Goal: Find contact information: Find contact information

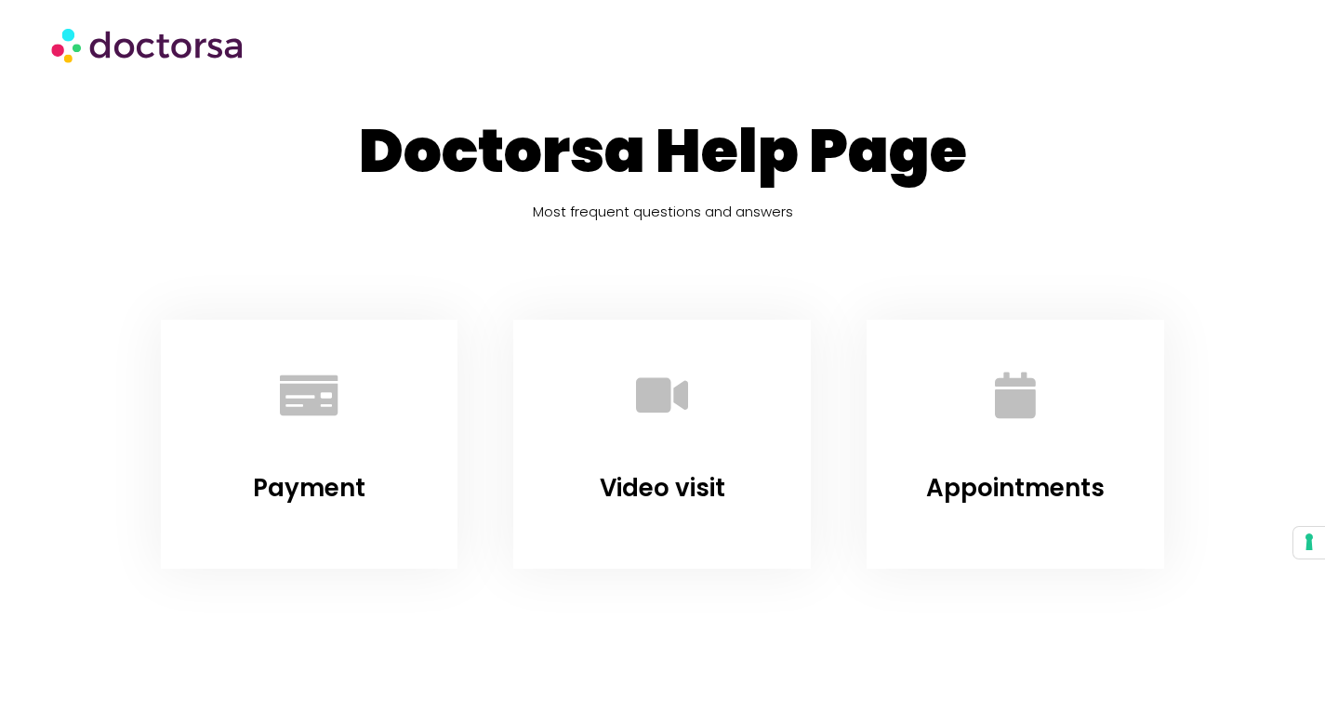
scroll to position [73, 0]
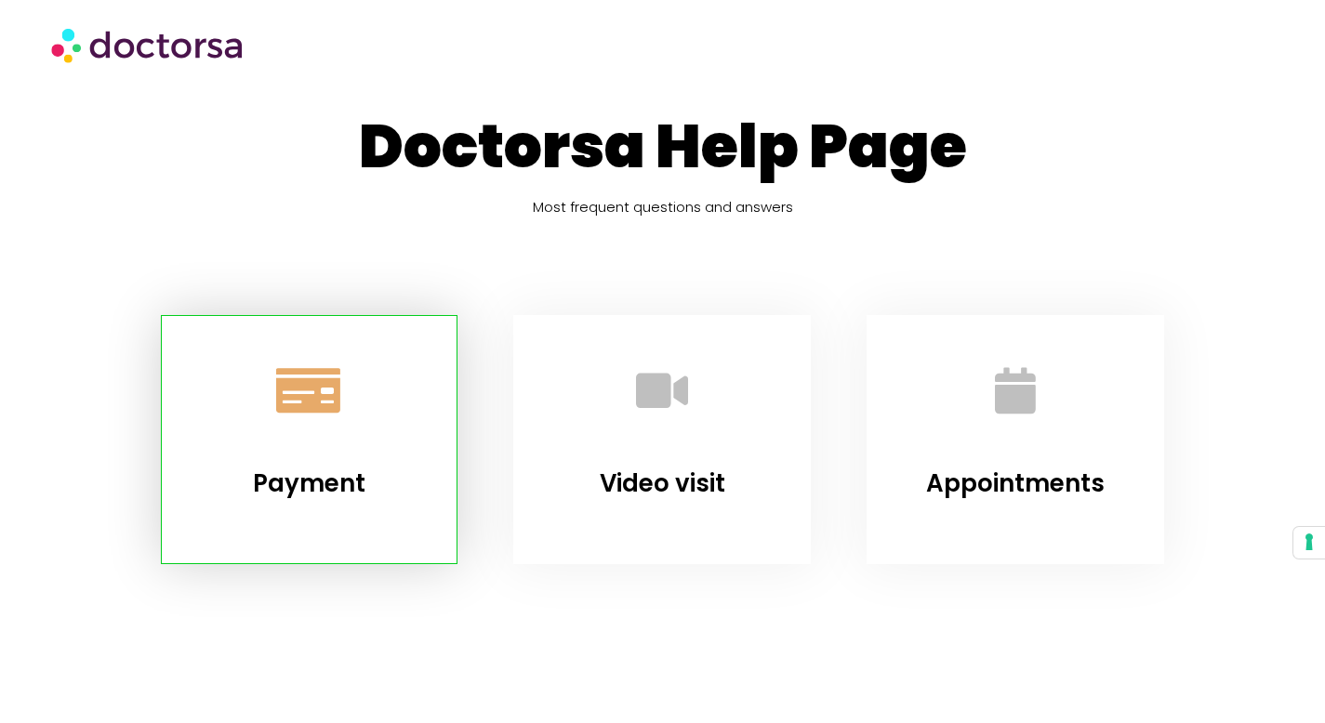
click at [333, 403] on icon "Payment" at bounding box center [309, 390] width 51 height 51
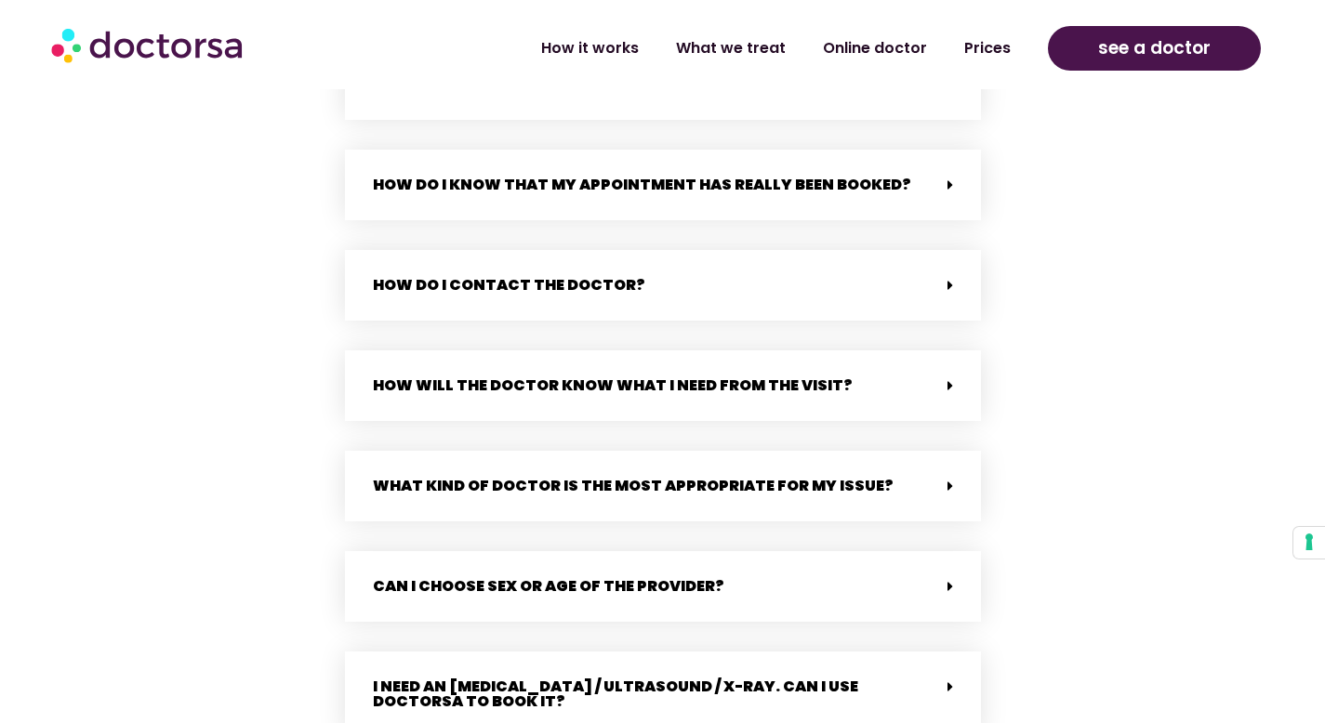
scroll to position [4077, 0]
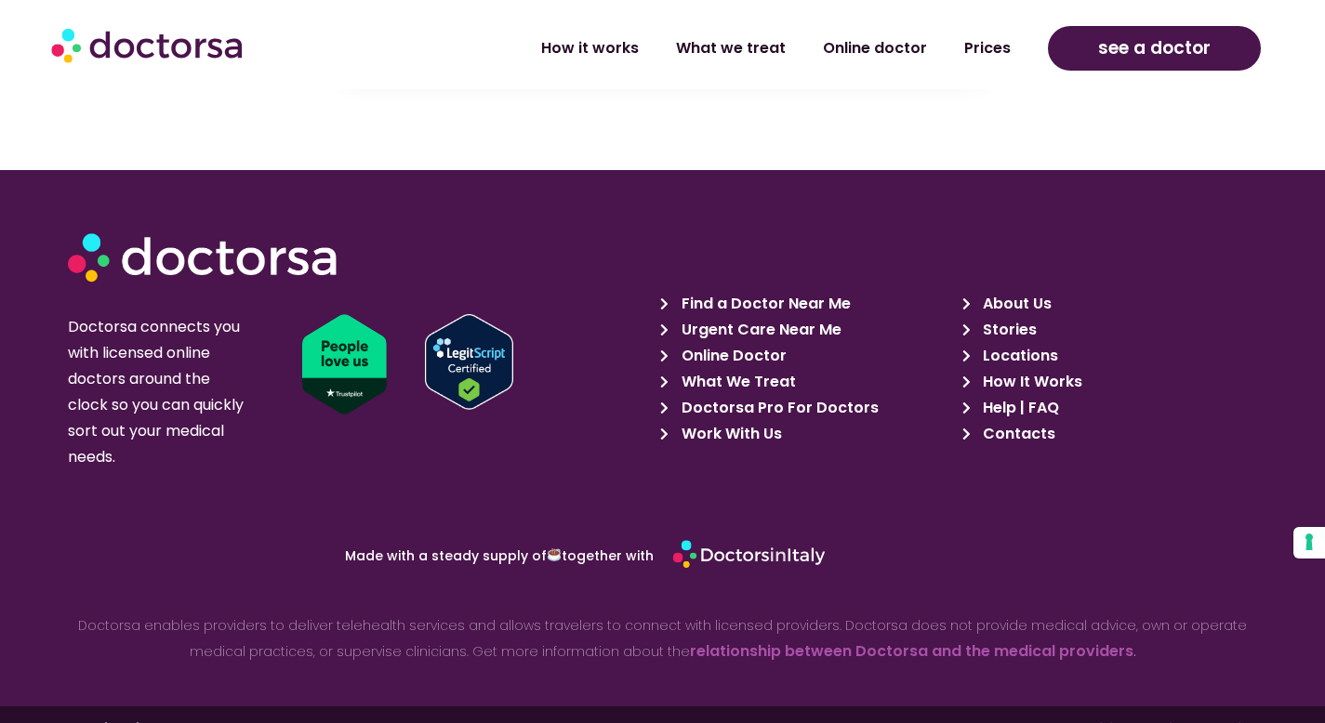
click at [1027, 421] on span "Contacts" at bounding box center [1016, 434] width 77 height 26
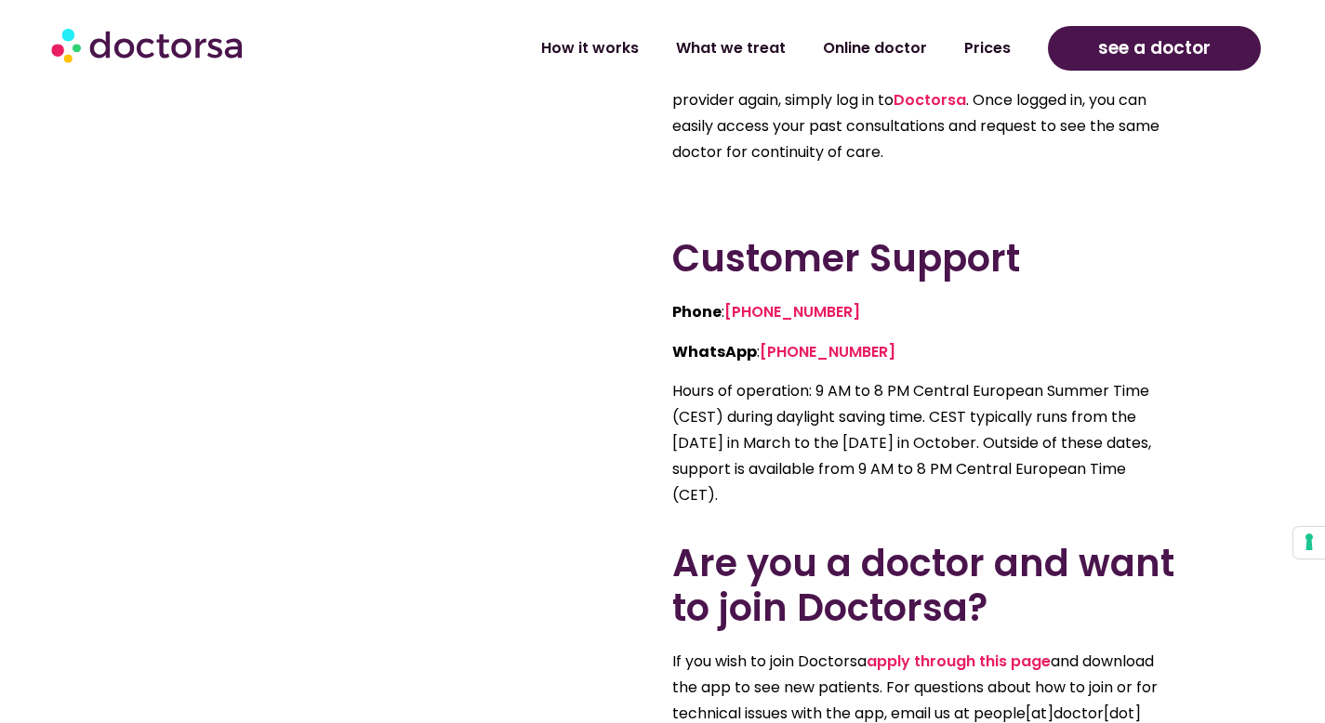
scroll to position [715, 0]
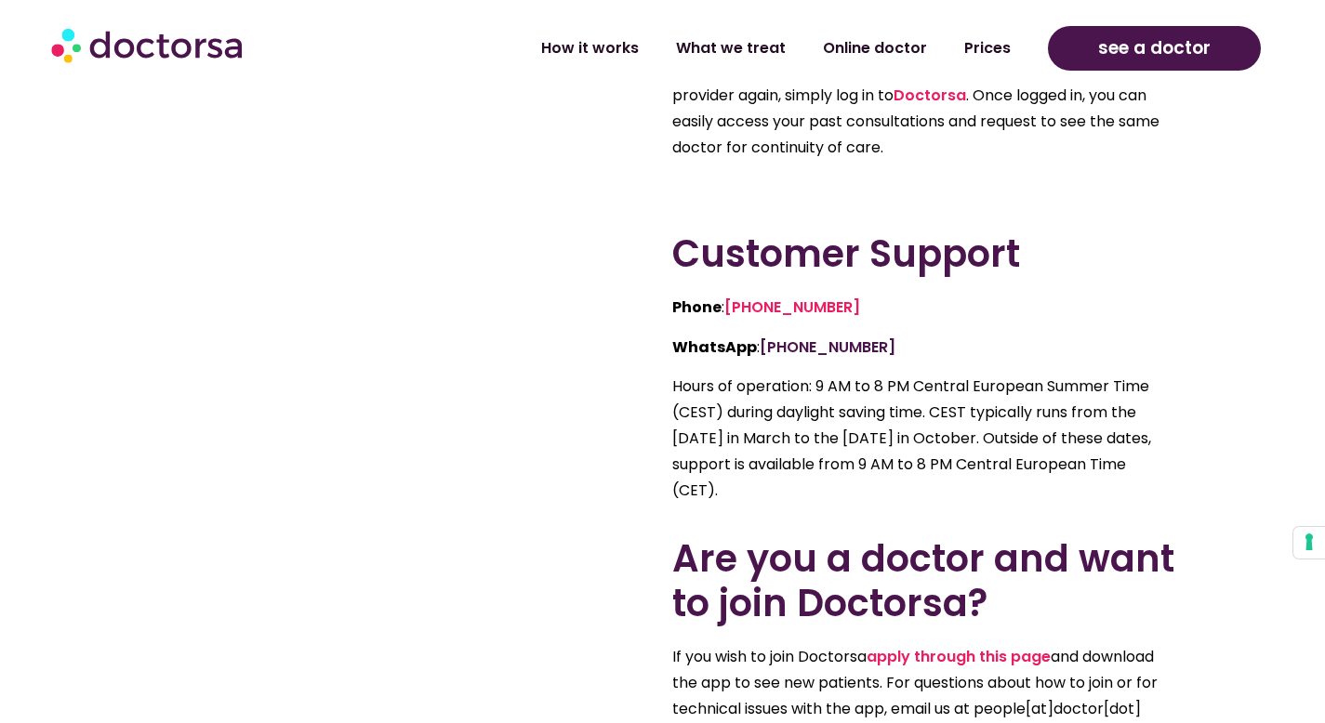
drag, startPoint x: 917, startPoint y: 340, endPoint x: 763, endPoint y: 353, distance: 154.9
click at [763, 353] on p "WhatsApp : [PHONE_NUMBER]" at bounding box center [923, 348] width 502 height 26
copy link "[PHONE_NUMBER]"
